Goal: Task Accomplishment & Management: Complete application form

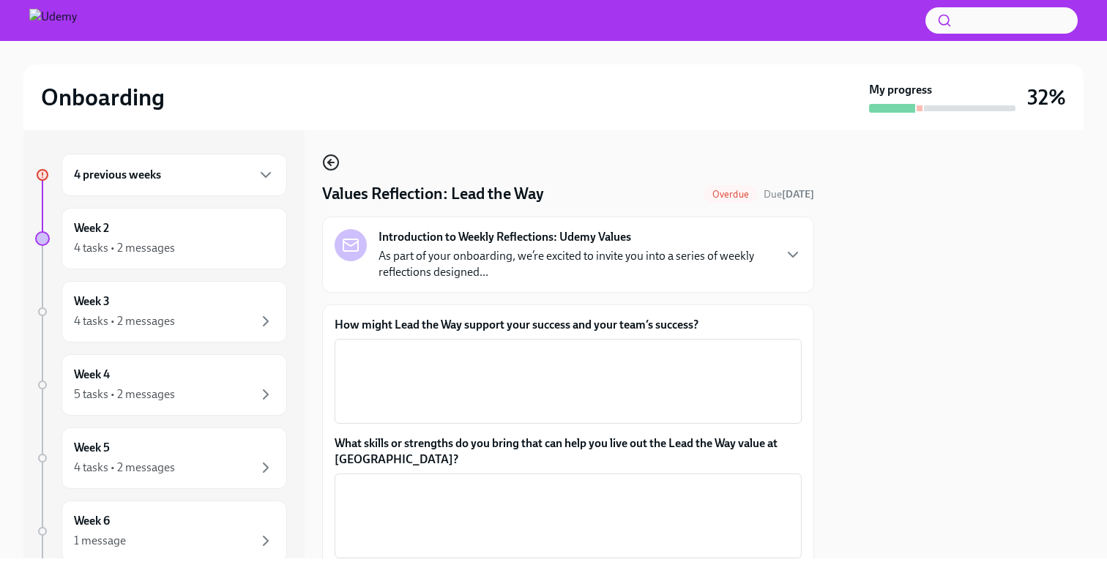
click at [332, 170] on circle "button" at bounding box center [331, 162] width 15 height 15
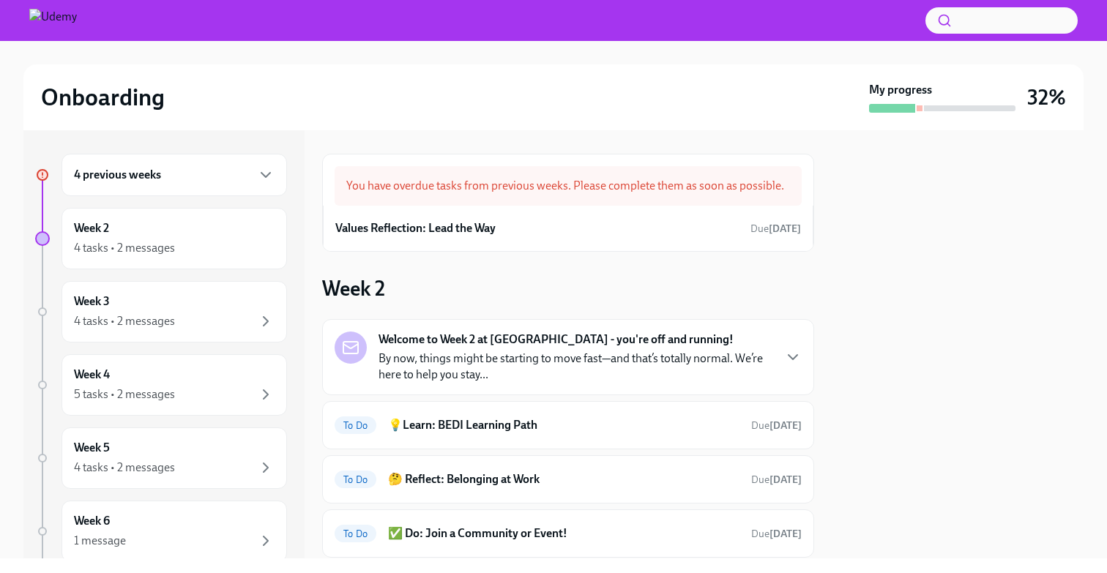
click at [149, 172] on h6 "4 previous weeks" at bounding box center [117, 175] width 87 height 16
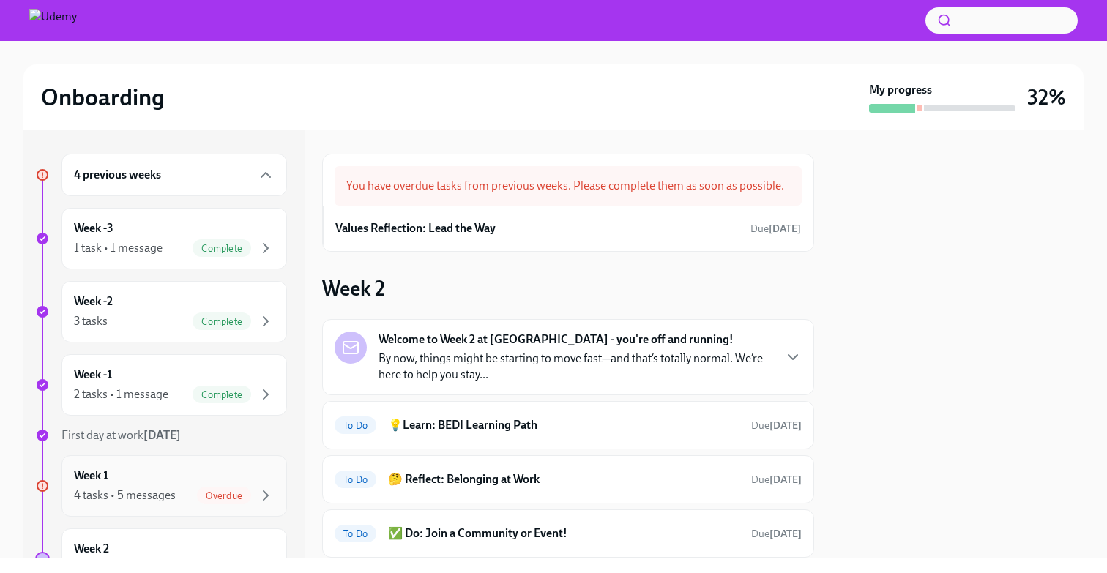
click at [124, 481] on div "Week 1 4 tasks • 5 messages Overdue" at bounding box center [174, 486] width 201 height 37
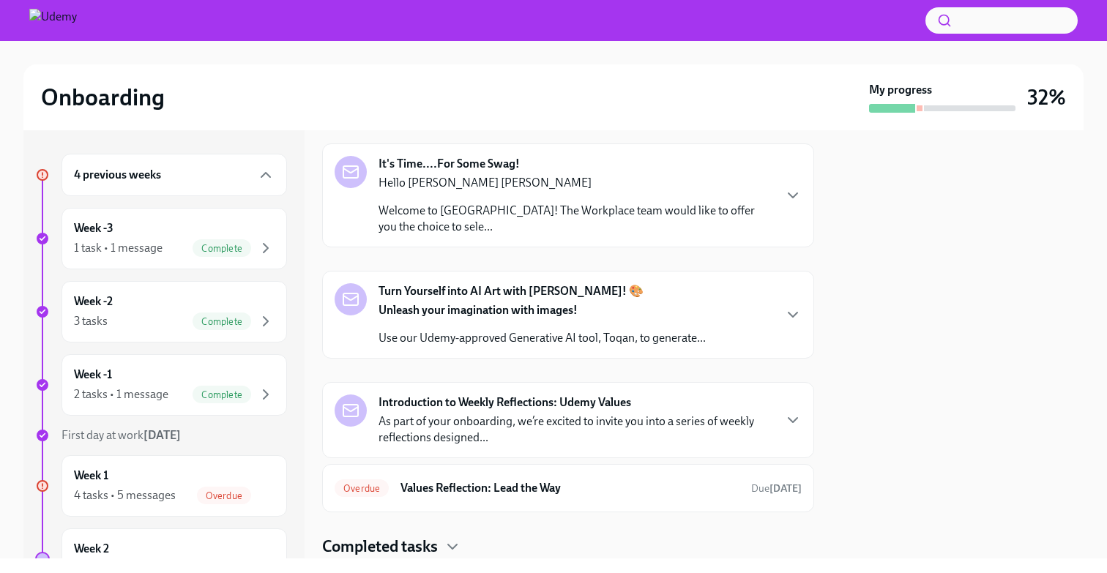
scroll to position [302, 0]
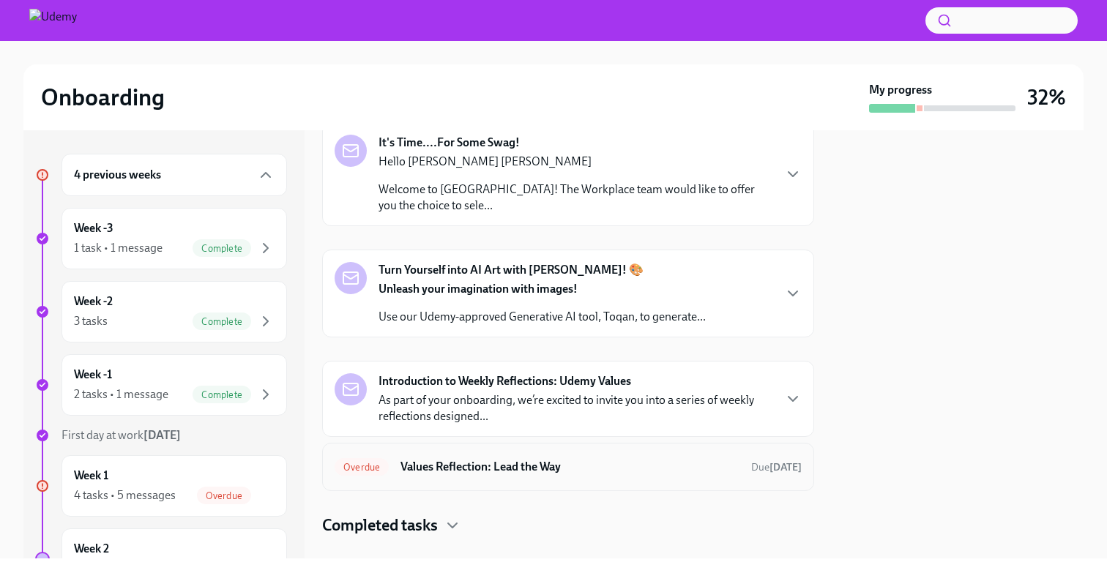
click at [523, 469] on h6 "Values Reflection: Lead the Way" at bounding box center [569, 467] width 339 height 16
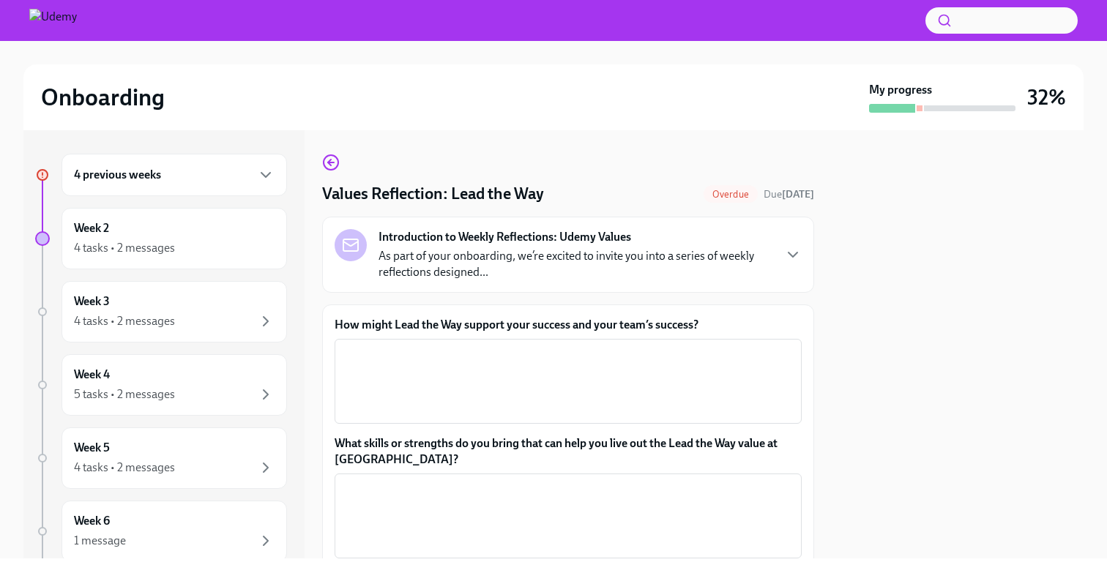
click at [116, 182] on h6 "4 previous weeks" at bounding box center [117, 175] width 87 height 16
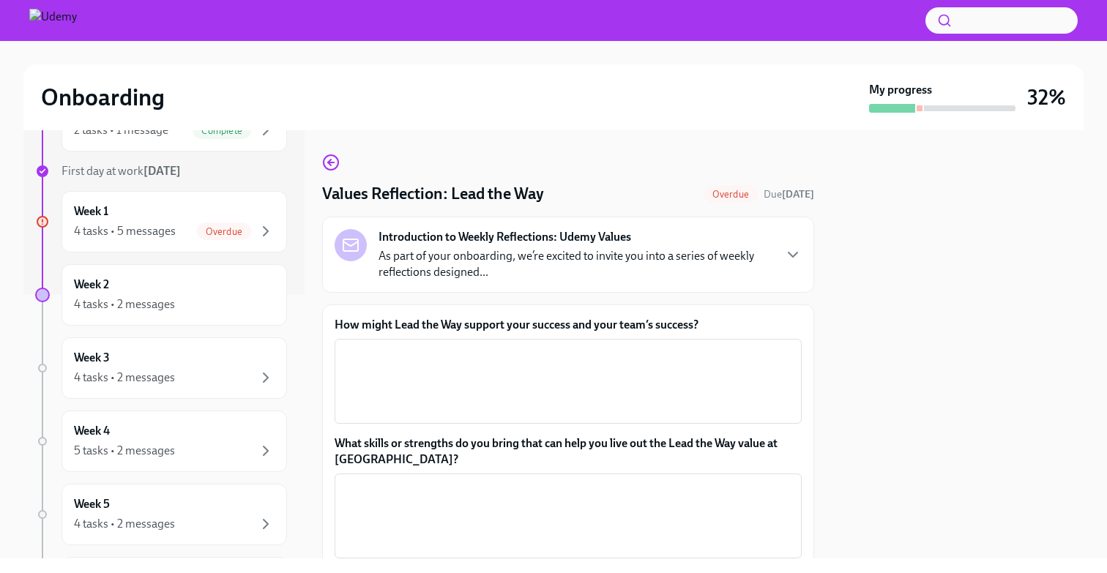
scroll to position [250, 0]
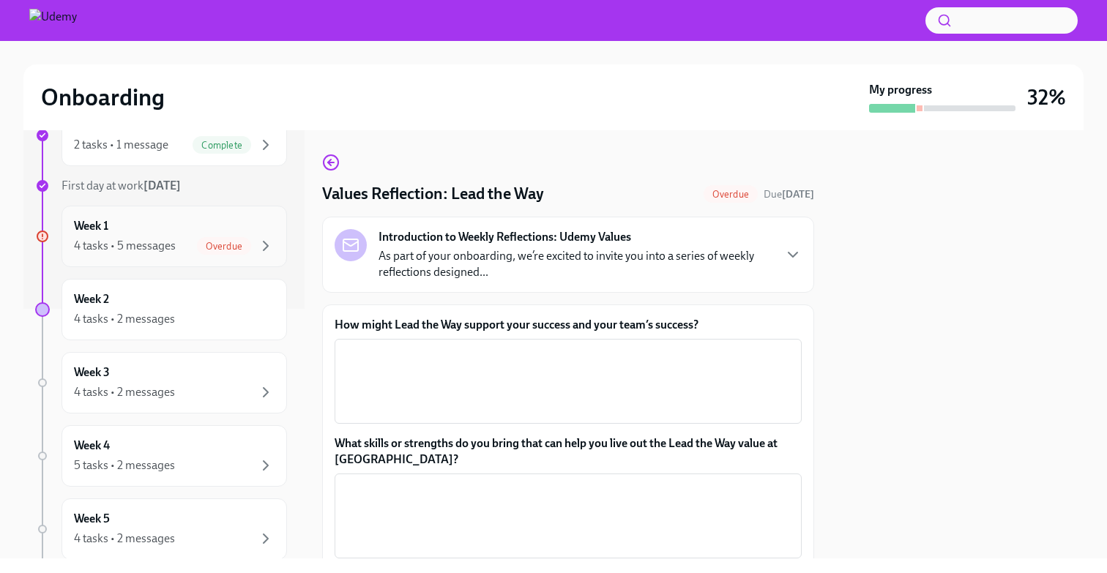
click at [103, 227] on h6 "Week 1" at bounding box center [91, 226] width 34 height 16
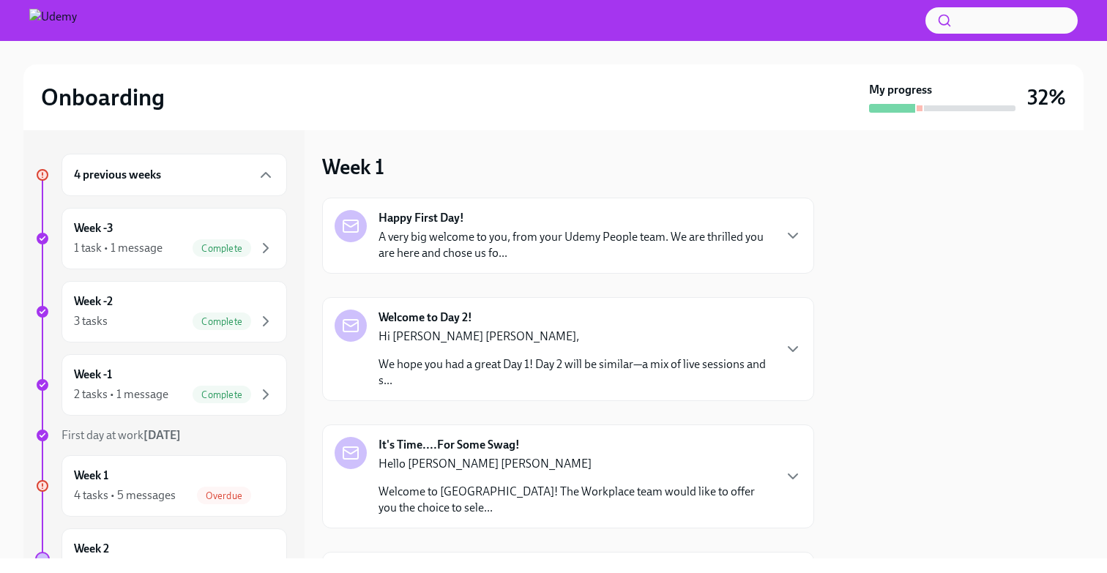
scroll to position [327, 0]
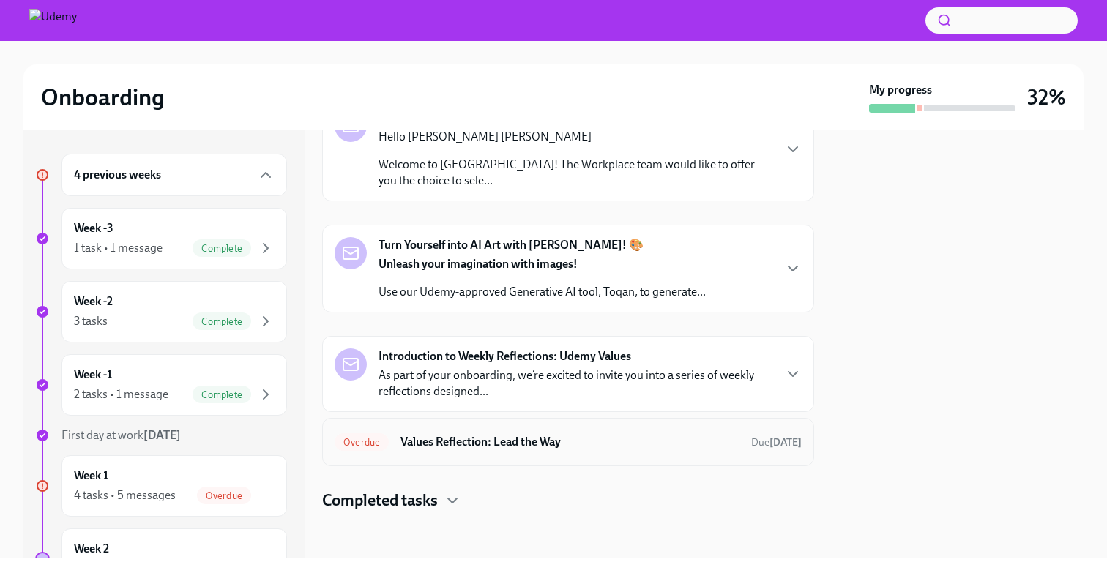
click at [477, 451] on div "Overdue Values Reflection: Lead the Way Due [DATE]" at bounding box center [567, 441] width 467 height 23
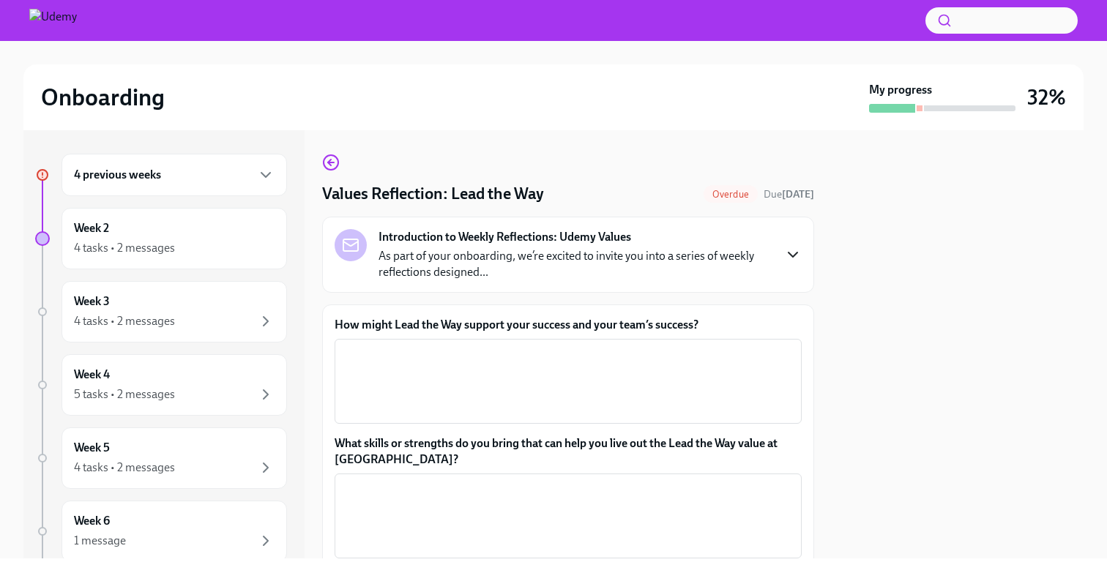
click at [784, 253] on icon "button" at bounding box center [793, 255] width 18 height 18
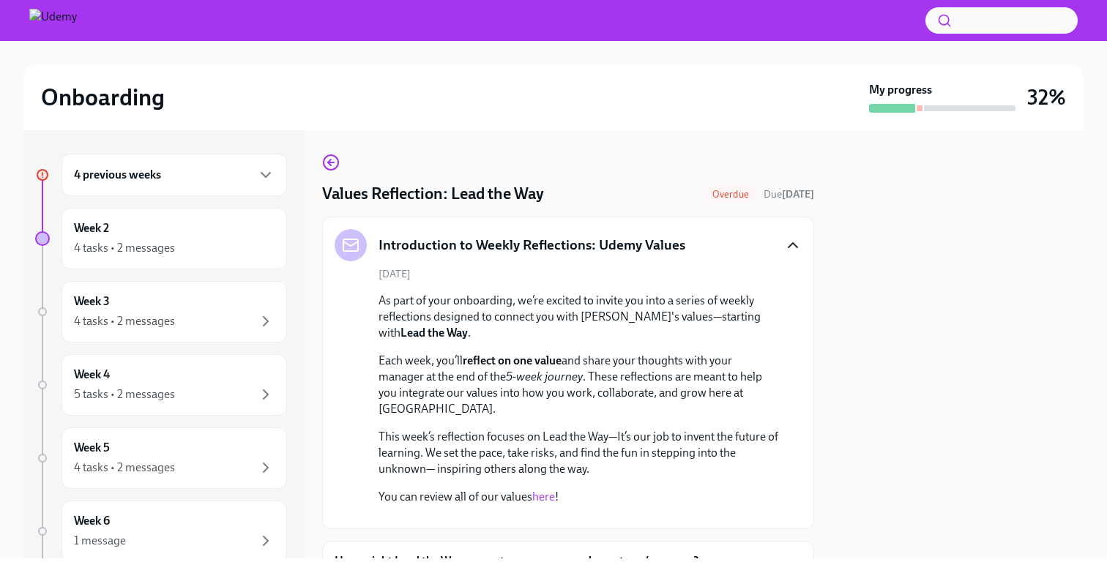
click at [544, 343] on div "As part of your onboarding, we’re excited to invite you into a series of weekly…" at bounding box center [578, 399] width 400 height 212
click at [561, 408] on p "Each week, you’ll reflect on one value and share your thoughts with your manage…" at bounding box center [578, 385] width 400 height 64
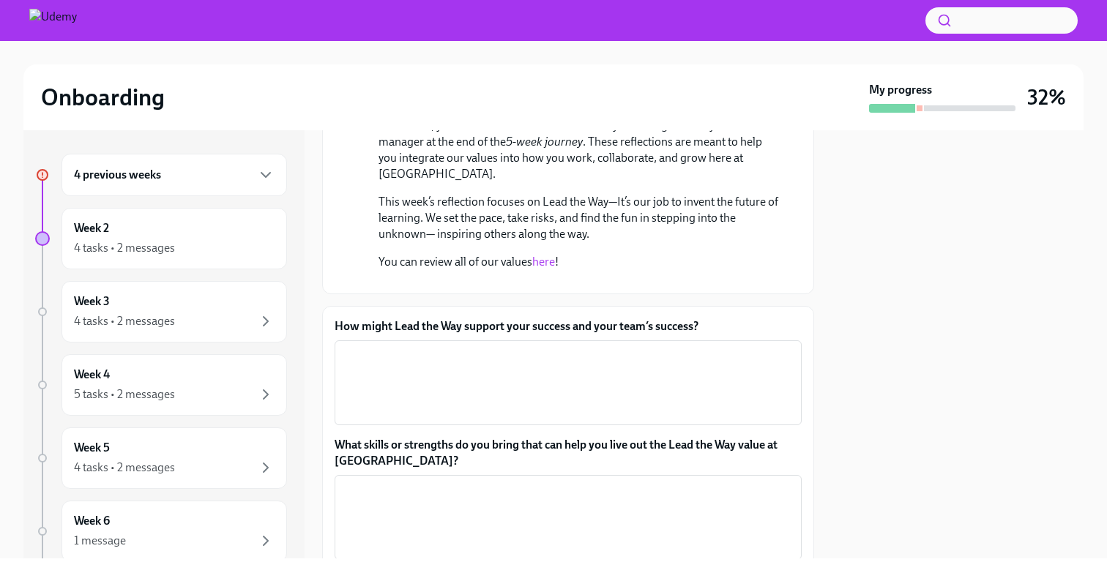
scroll to position [232, 0]
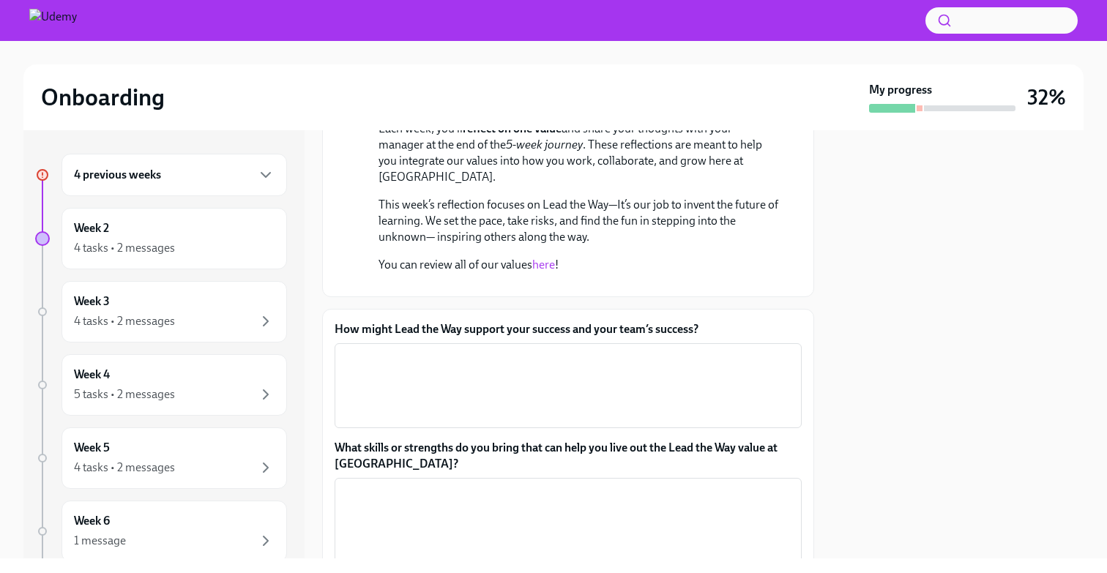
click at [550, 262] on link "here" at bounding box center [543, 265] width 23 height 14
